Goal: Communication & Community: Ask a question

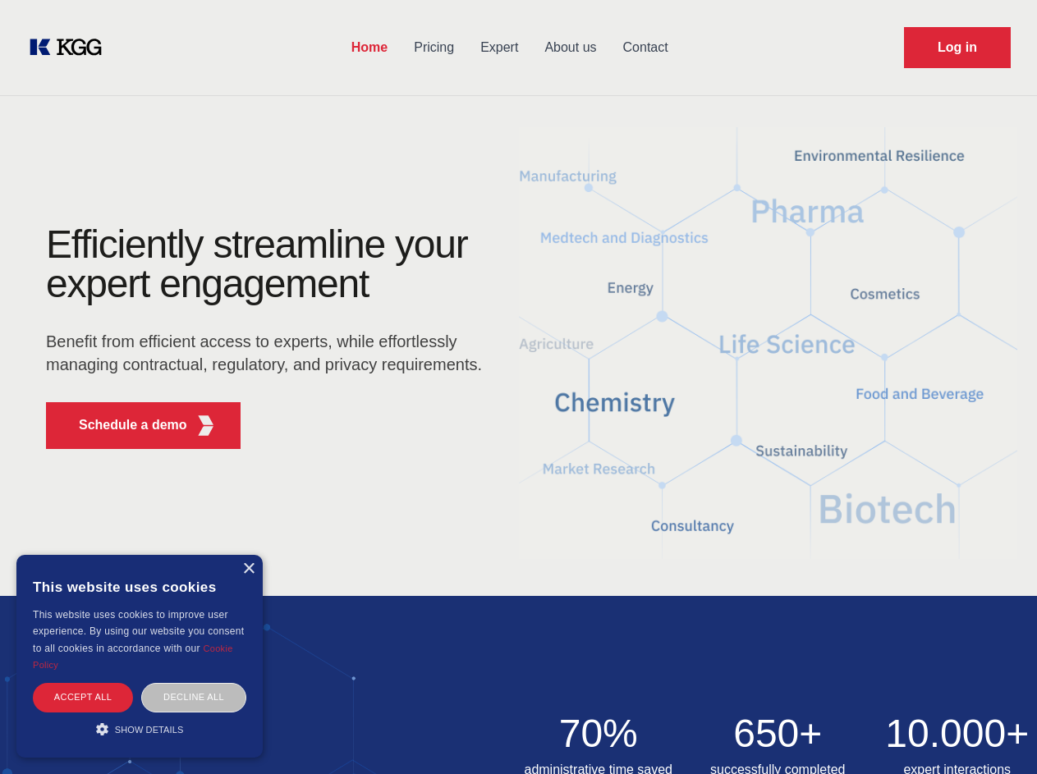
click at [518, 387] on div "Efficiently streamline your expert engagement Benefit from efficient access to …" at bounding box center [269, 343] width 499 height 237
click at [123, 425] on p "Schedule a demo" at bounding box center [133, 425] width 108 height 20
click at [248, 569] on div "× This website uses cookies This website uses cookies to improve user experienc…" at bounding box center [139, 656] width 246 height 203
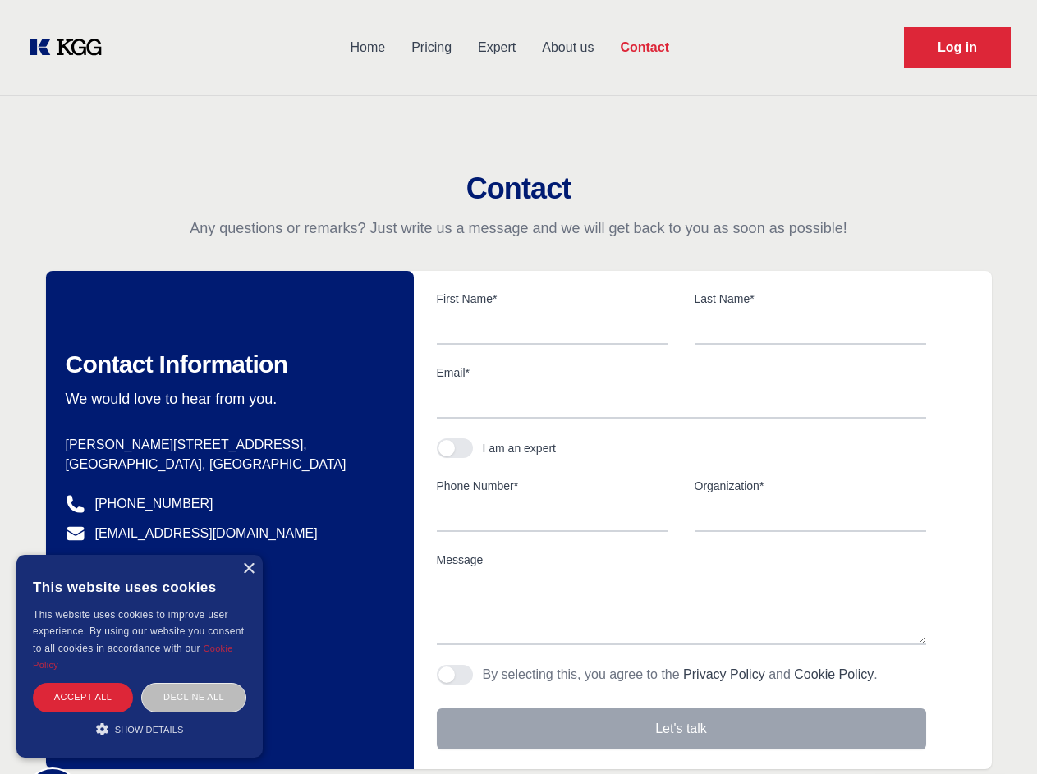
click at [83, 697] on div "Accept all" at bounding box center [83, 697] width 100 height 29
click at [194, 697] on div "Decline all" at bounding box center [193, 697] width 105 height 29
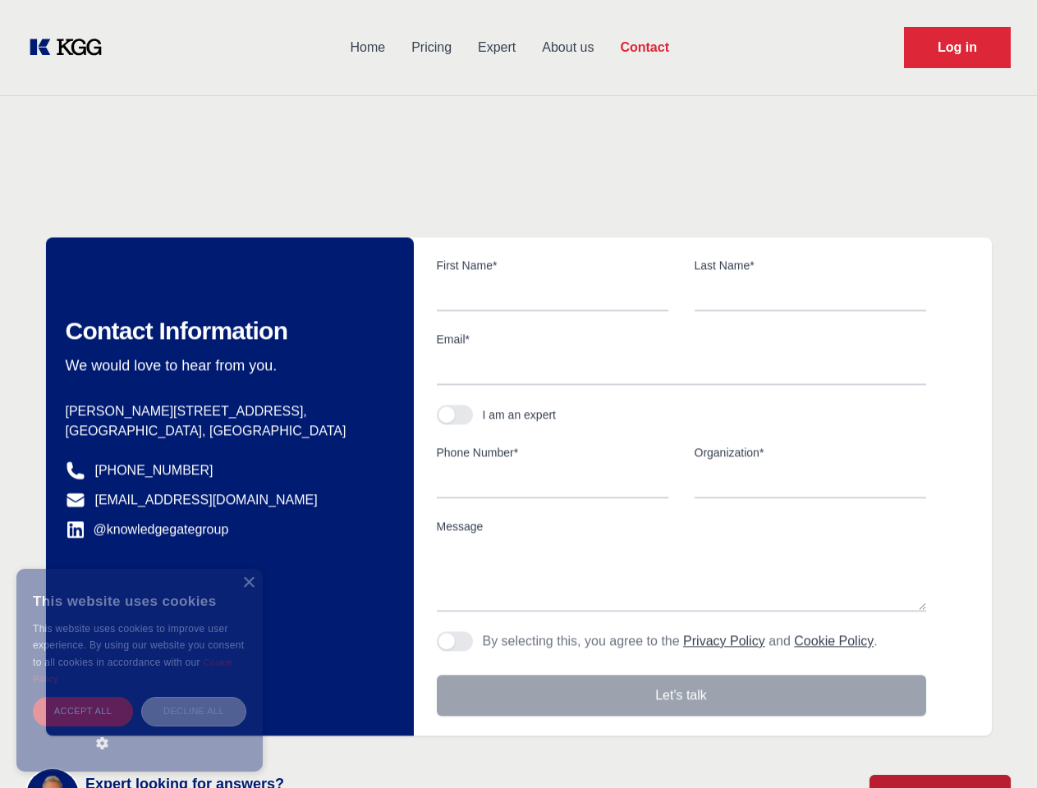
click at [140, 729] on main "Contact Any questions or remarks? Just write us a message and we will get back …" at bounding box center [518, 427] width 1037 height 854
